Goal: Task Accomplishment & Management: Complete application form

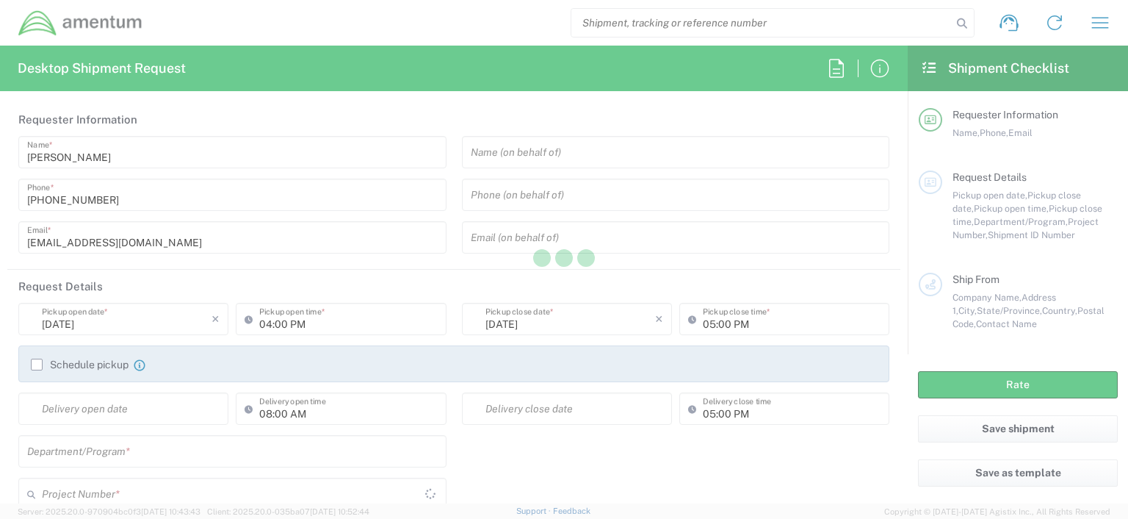
type input "[GEOGRAPHIC_DATA]"
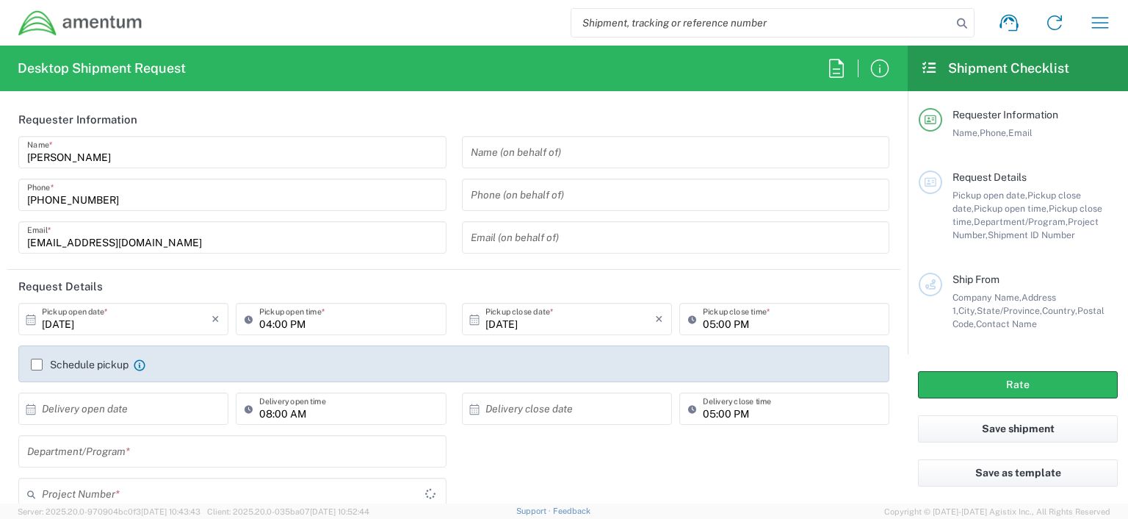
type input "OCCP.100054.00000"
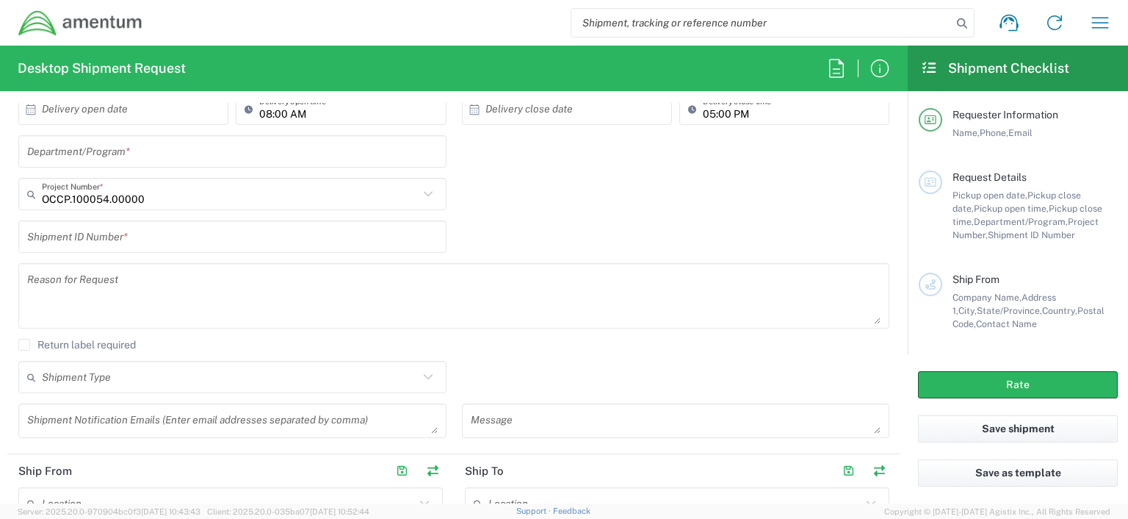
scroll to position [344, 0]
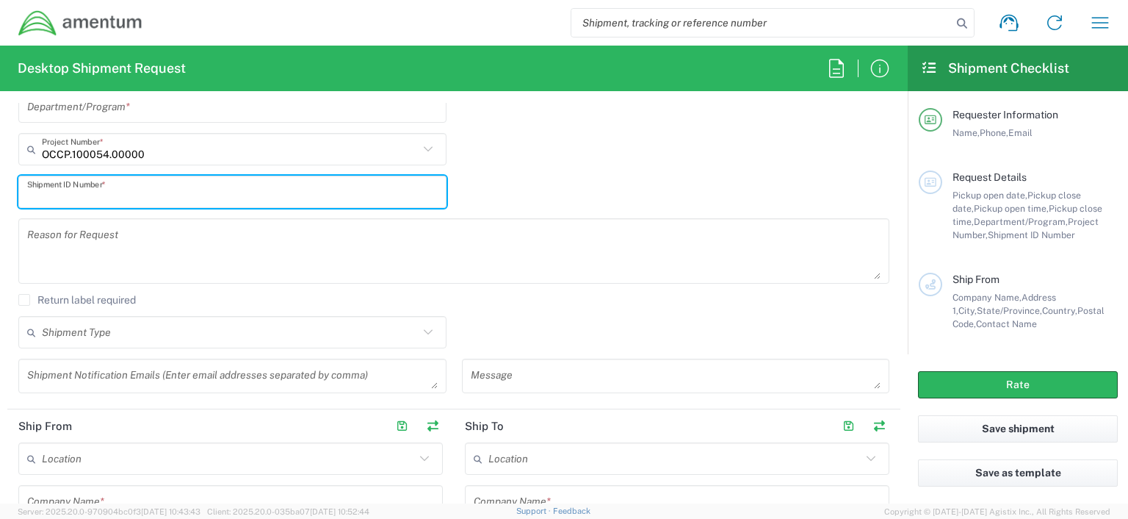
click at [129, 190] on input "text" at bounding box center [232, 192] width 411 height 26
click at [27, 191] on input "text" at bounding box center [232, 192] width 411 height 26
click at [167, 199] on input "OVHD.100316.CL000" at bounding box center [232, 192] width 411 height 26
type input "OVHD.100316.CL000"
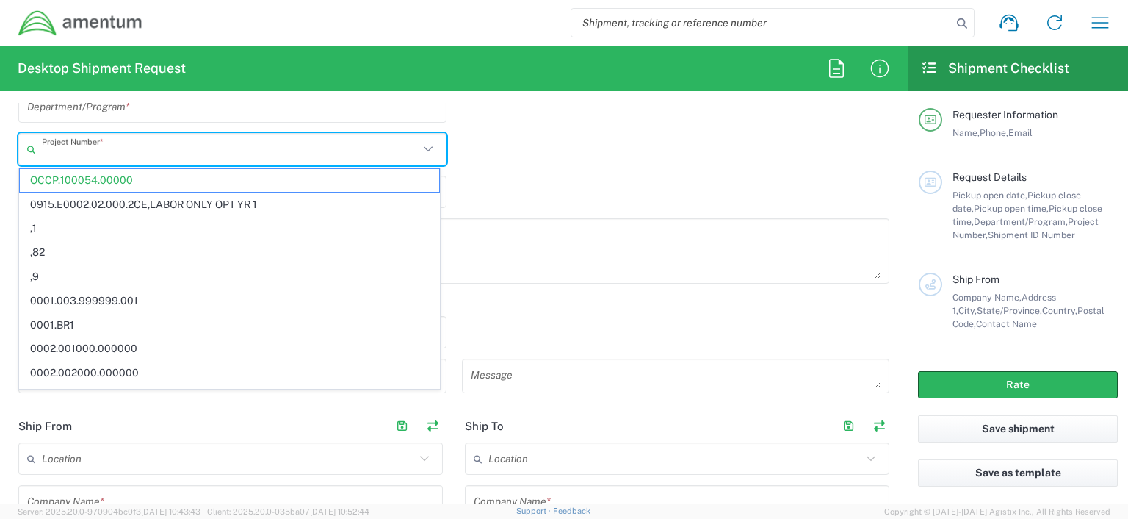
click at [43, 152] on input "text" at bounding box center [230, 150] width 377 height 26
click at [477, 163] on div "Project Number * OCCP.100054.00000 0915.E0002.02.000.2CE,LABOR ONLY OPT YR 1 ,1…" at bounding box center [454, 154] width 887 height 43
type input "OCCP.100054.00000"
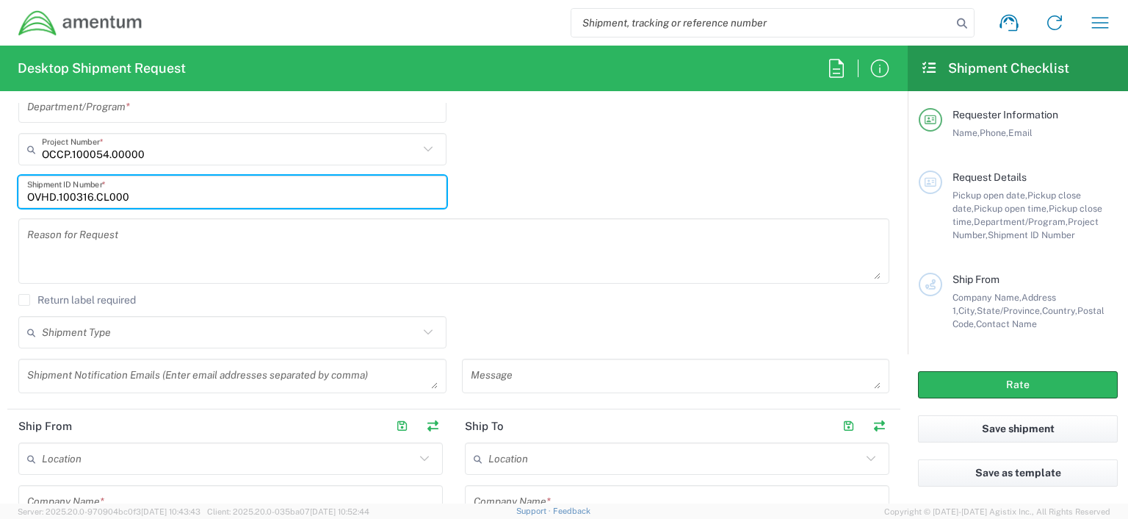
drag, startPoint x: 26, startPoint y: 193, endPoint x: 130, endPoint y: 190, distance: 103.6
click at [130, 190] on input "OVHD.100316.CL000" at bounding box center [232, 192] width 411 height 26
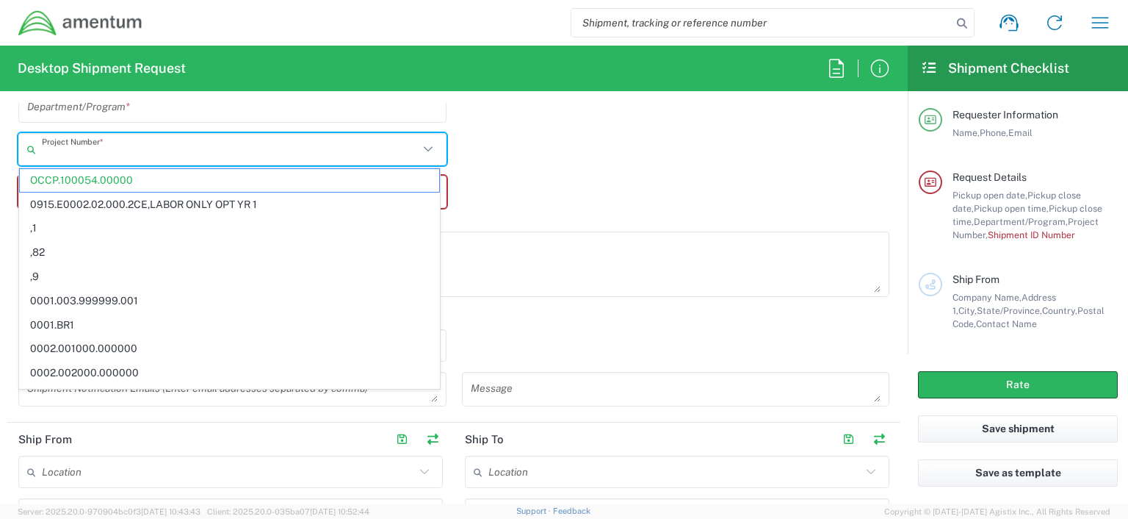
click at [41, 149] on div "Project Number *" at bounding box center [232, 149] width 428 height 32
drag, startPoint x: 41, startPoint y: 149, endPoint x: 339, endPoint y: 151, distance: 297.5
click at [339, 151] on input "text" at bounding box center [230, 150] width 377 height 26
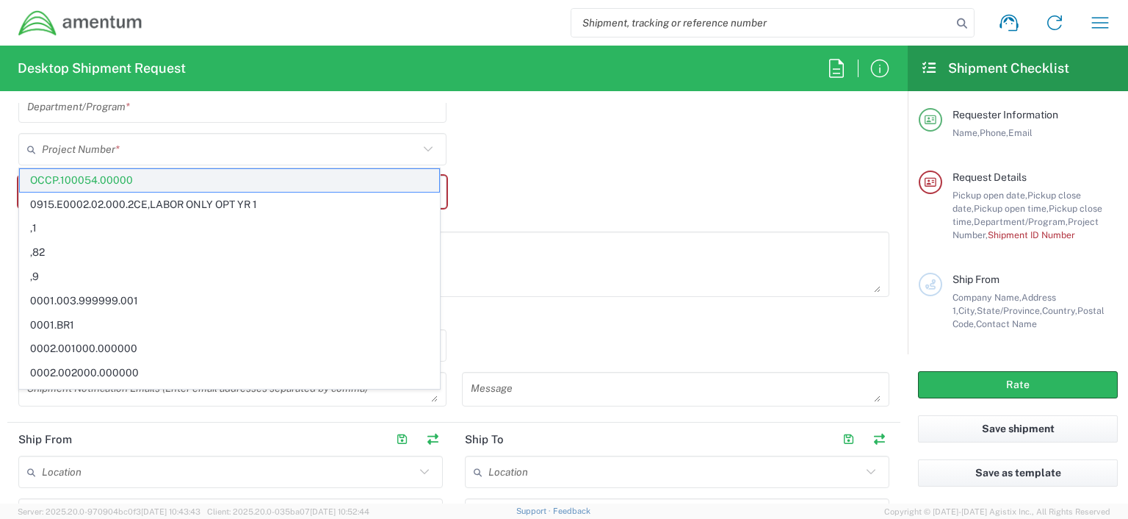
click at [144, 178] on span "OCCP.100054.00000" at bounding box center [229, 180] width 419 height 23
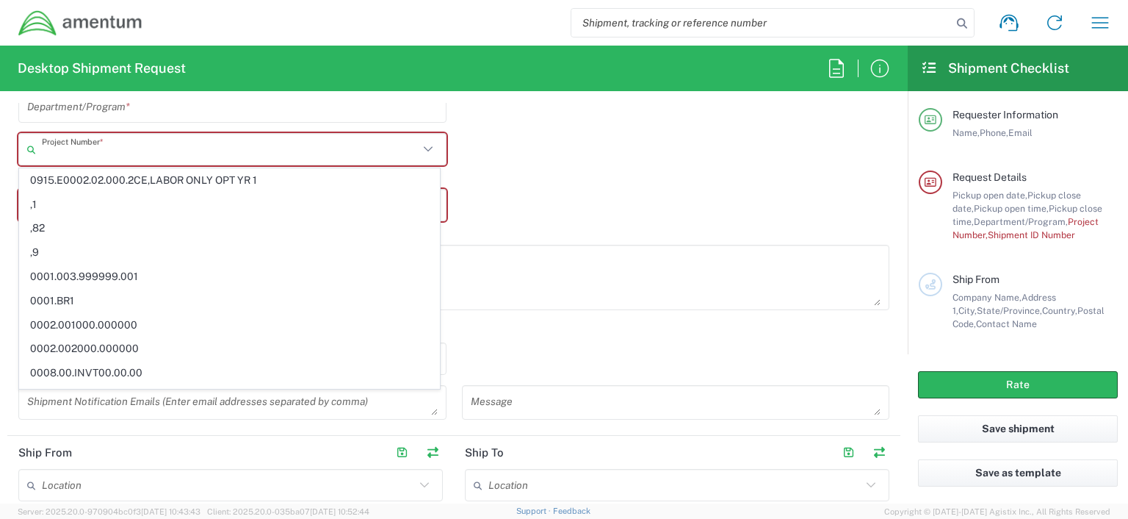
paste input "OVHD.100316.CL000"
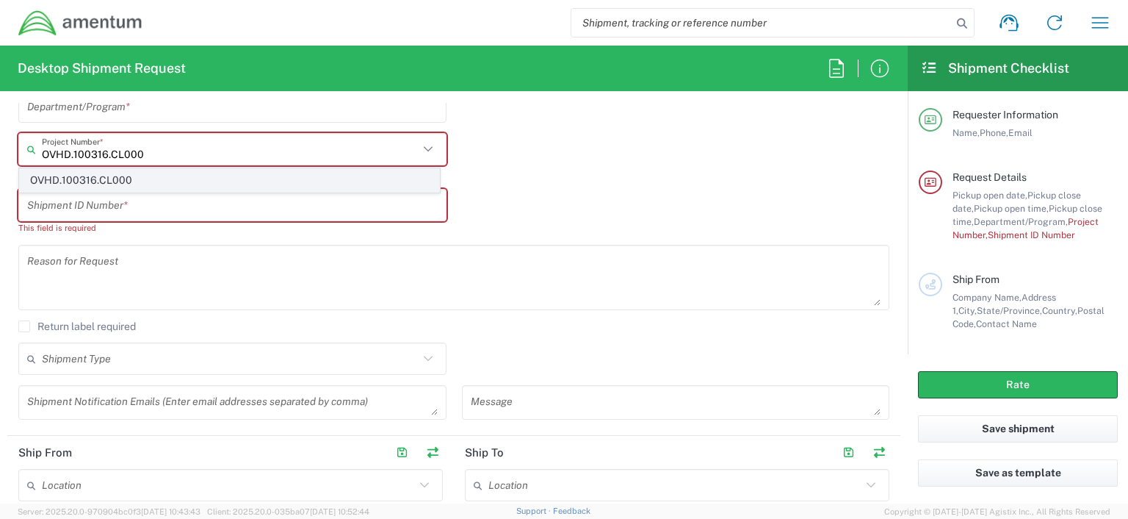
type input "OVHD.100316.CL000"
click at [106, 181] on span "OVHD.100316.CL000" at bounding box center [229, 180] width 419 height 23
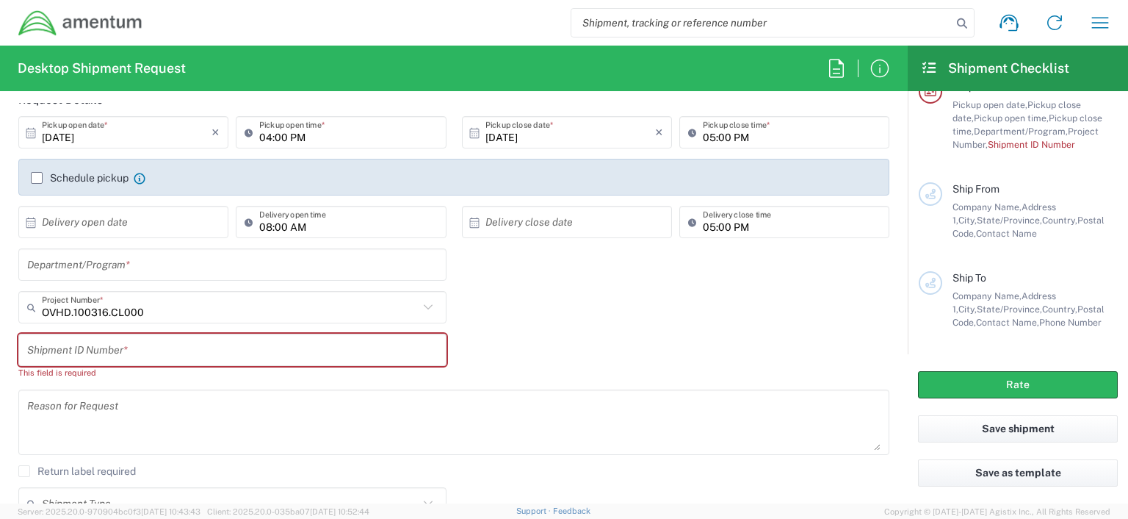
scroll to position [183, 0]
